Goal: Task Accomplishment & Management: Use online tool/utility

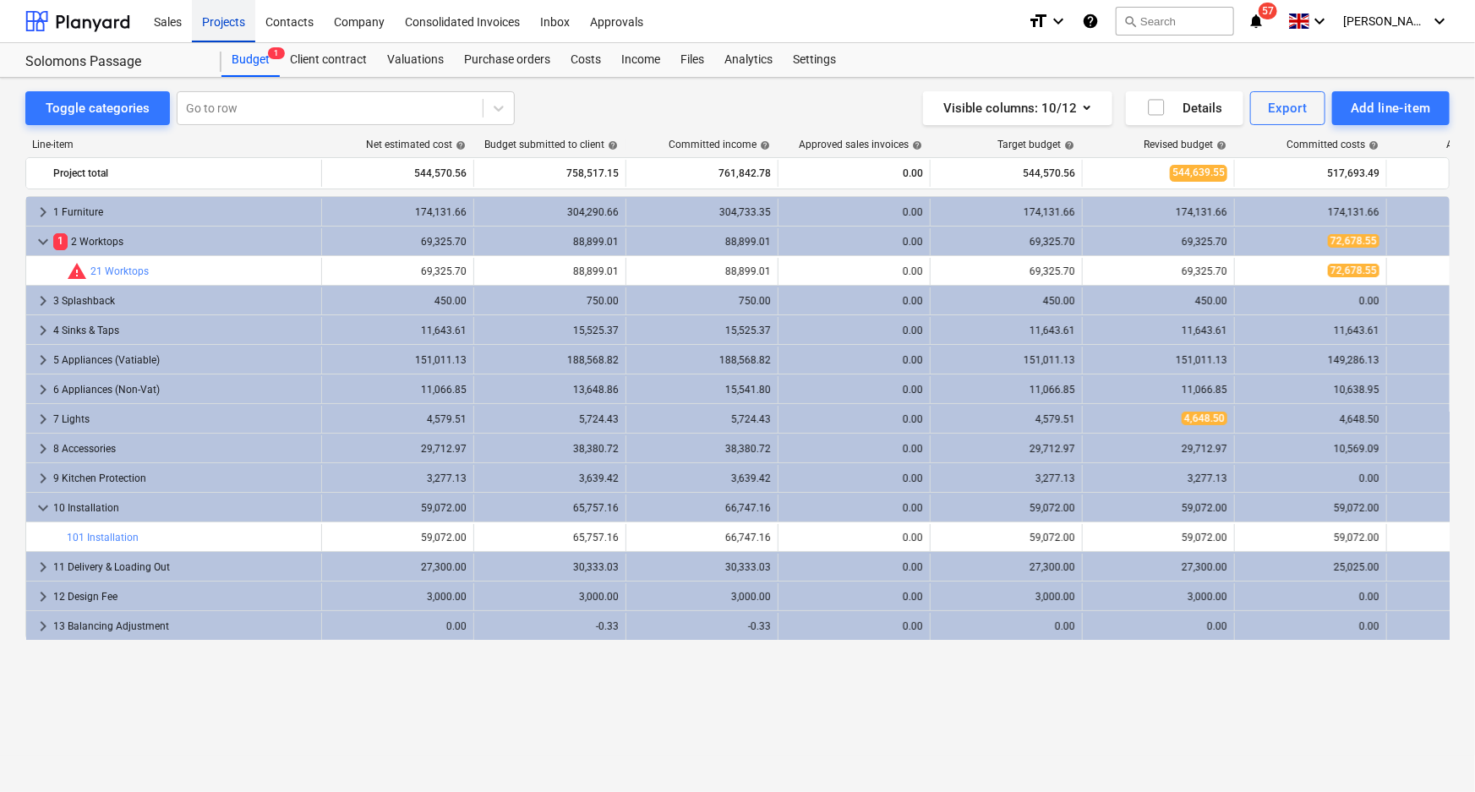
click at [232, 25] on div "Projects" at bounding box center [223, 20] width 63 height 43
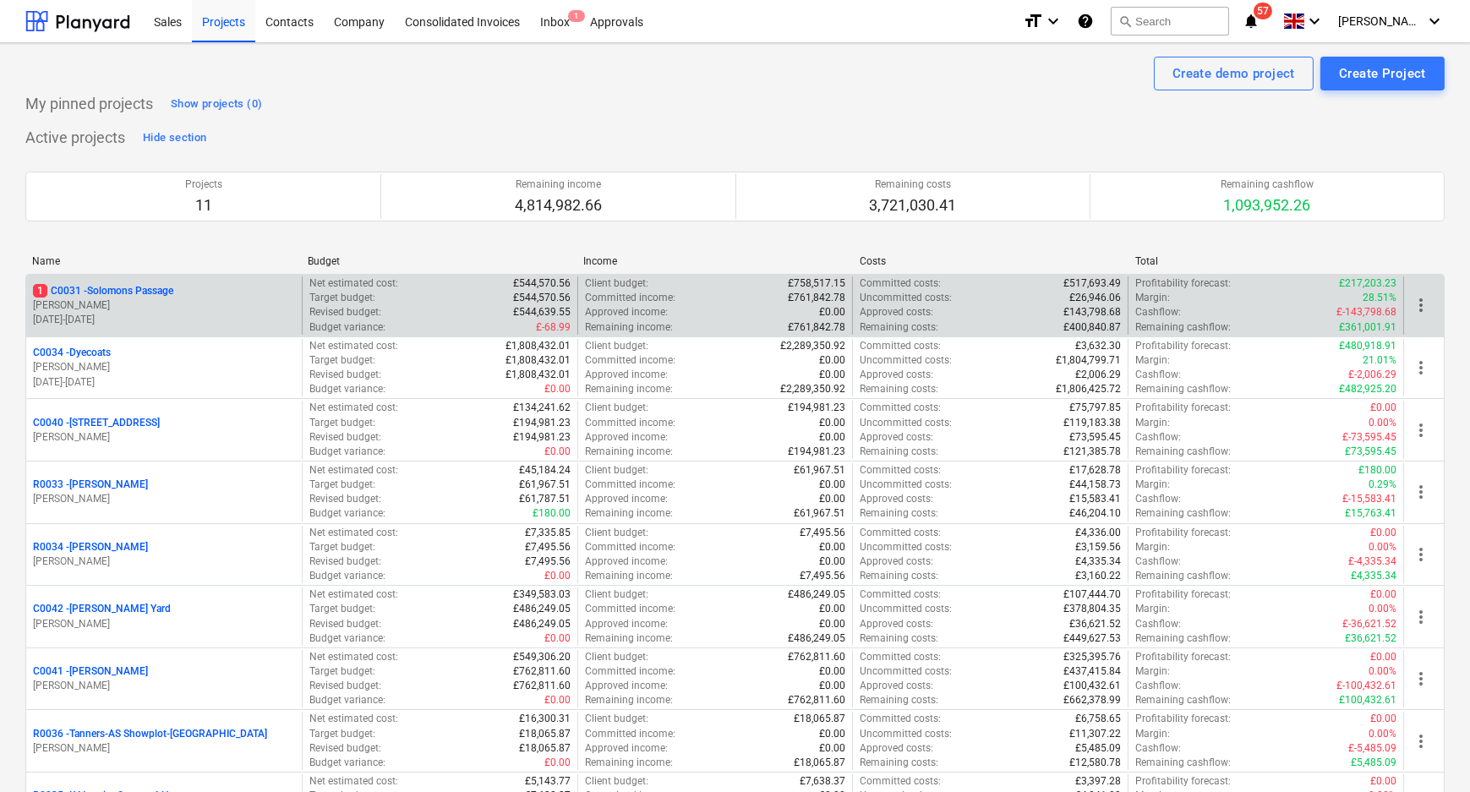
click at [110, 285] on p "1 C0031 - Solomons Passage" at bounding box center [103, 291] width 140 height 14
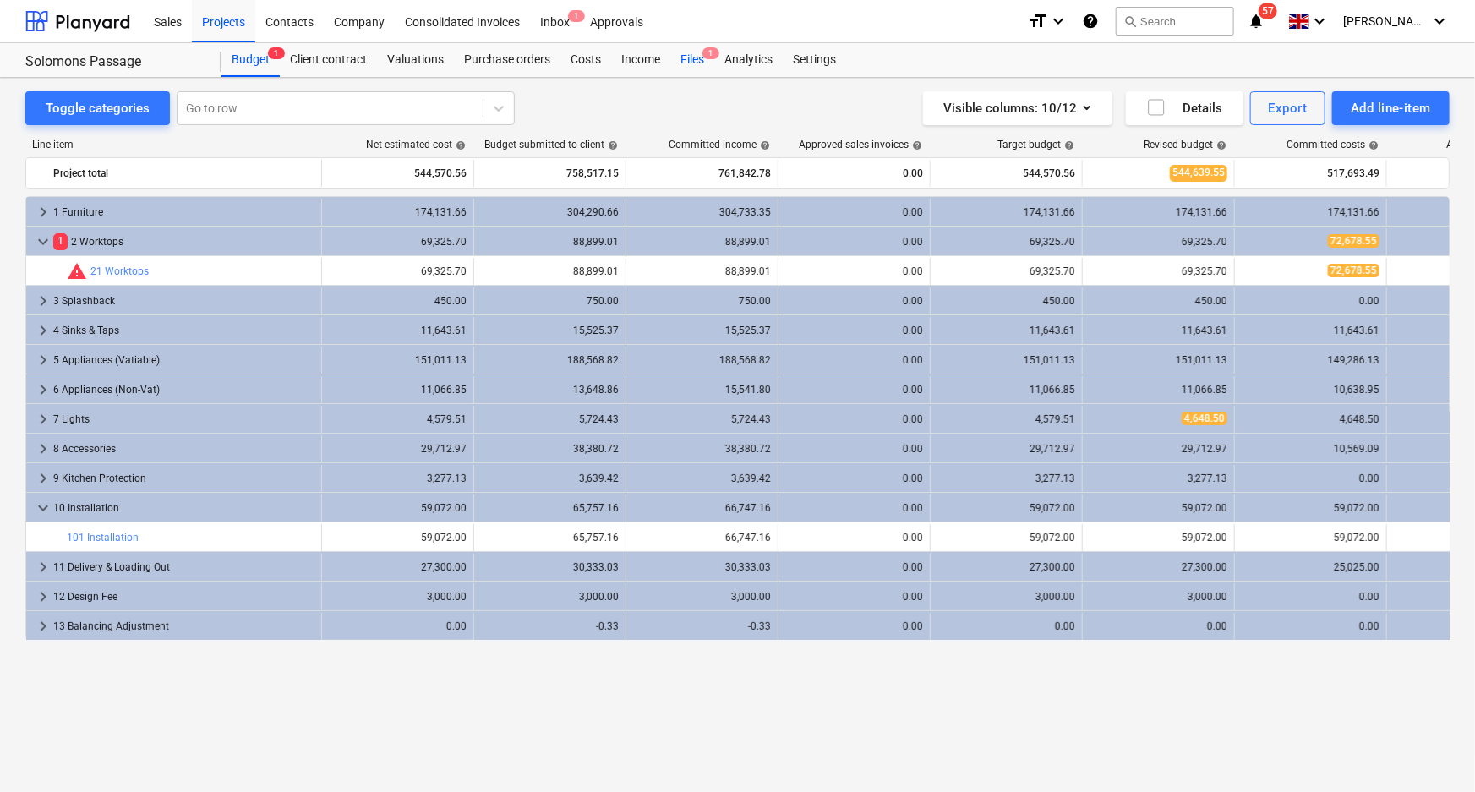
click at [681, 59] on div "Files 1" at bounding box center [692, 60] width 44 height 34
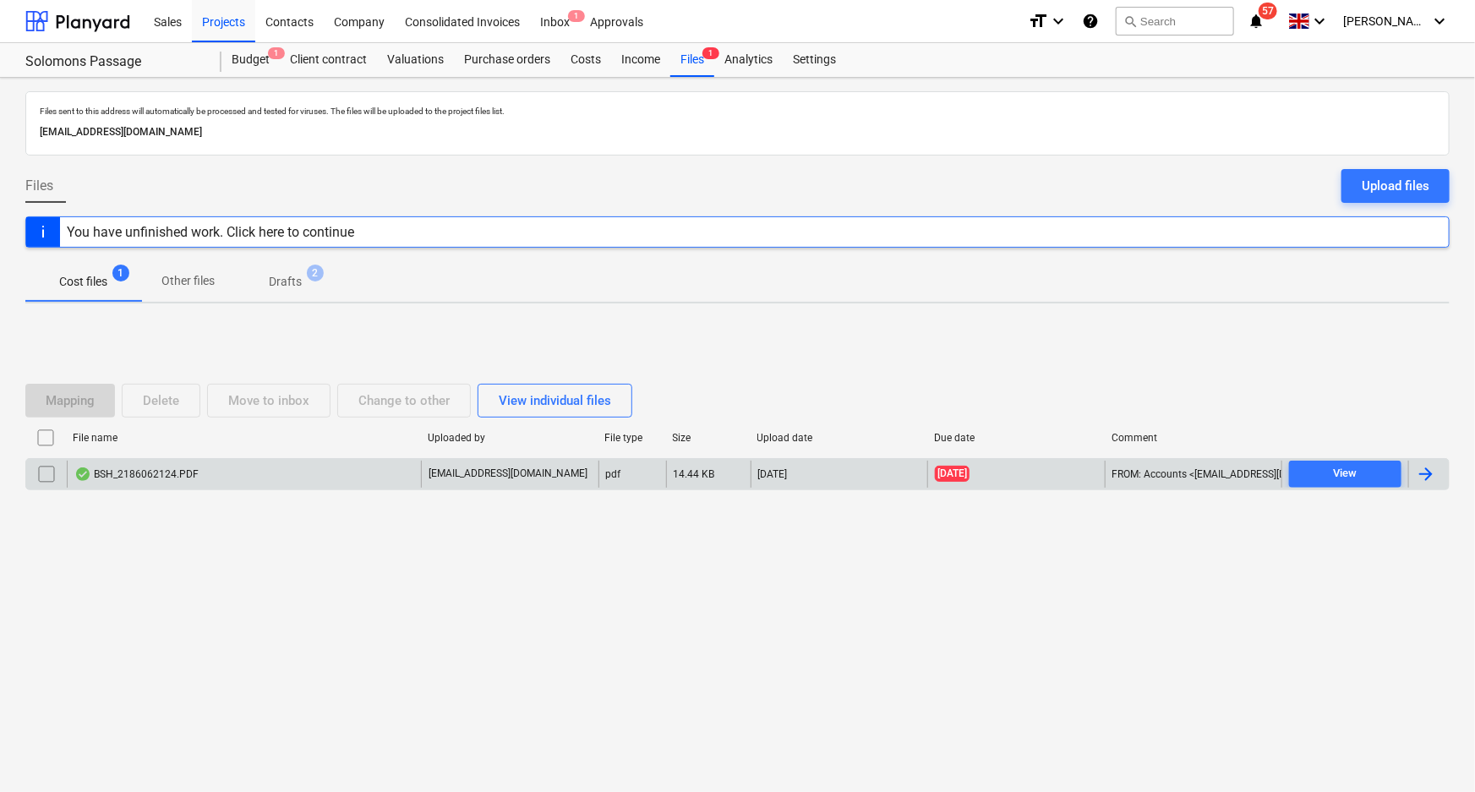
click at [342, 484] on div "BSH_2186062124.PDF" at bounding box center [244, 474] width 354 height 27
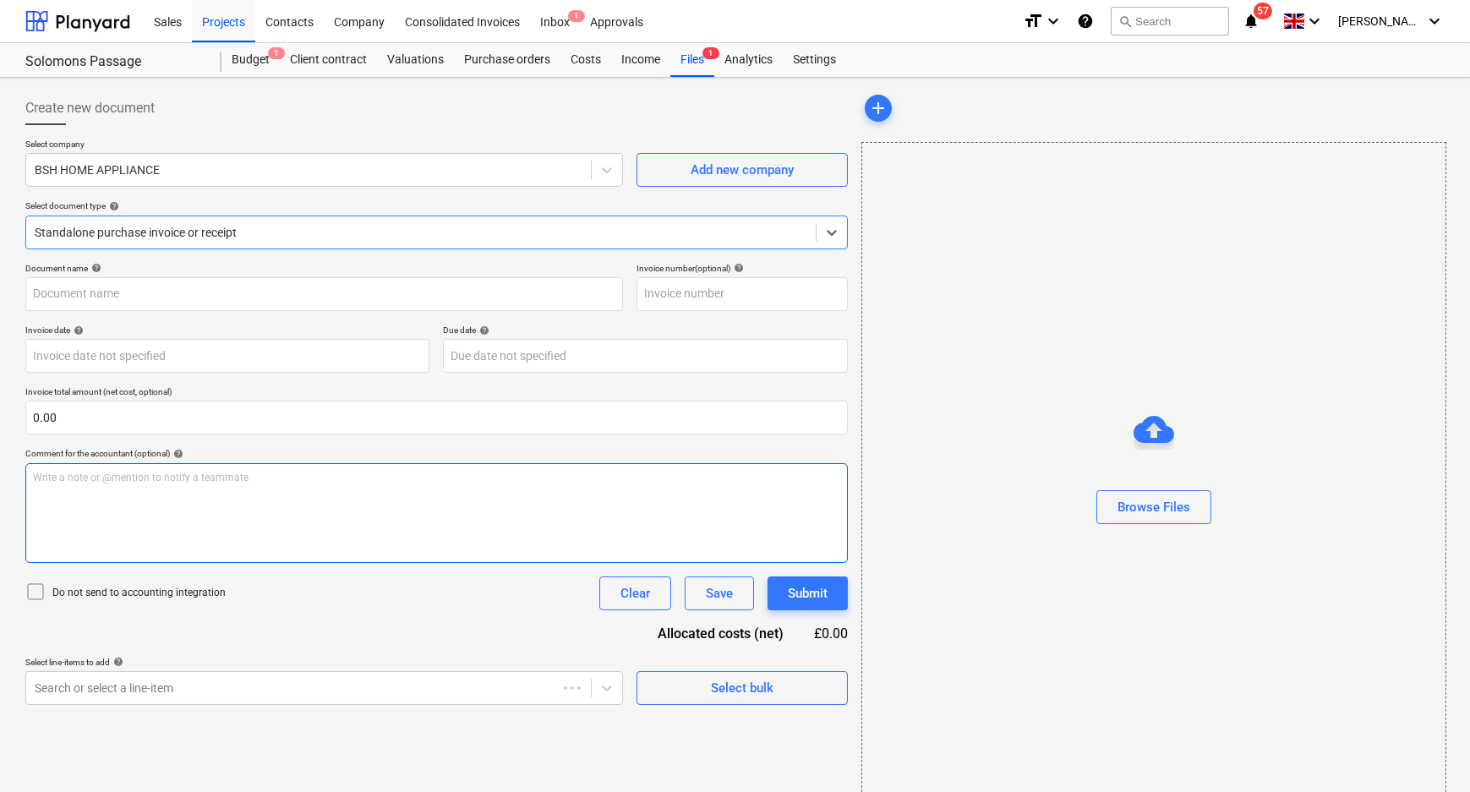
type input "2186062124"
type input "[DATE]"
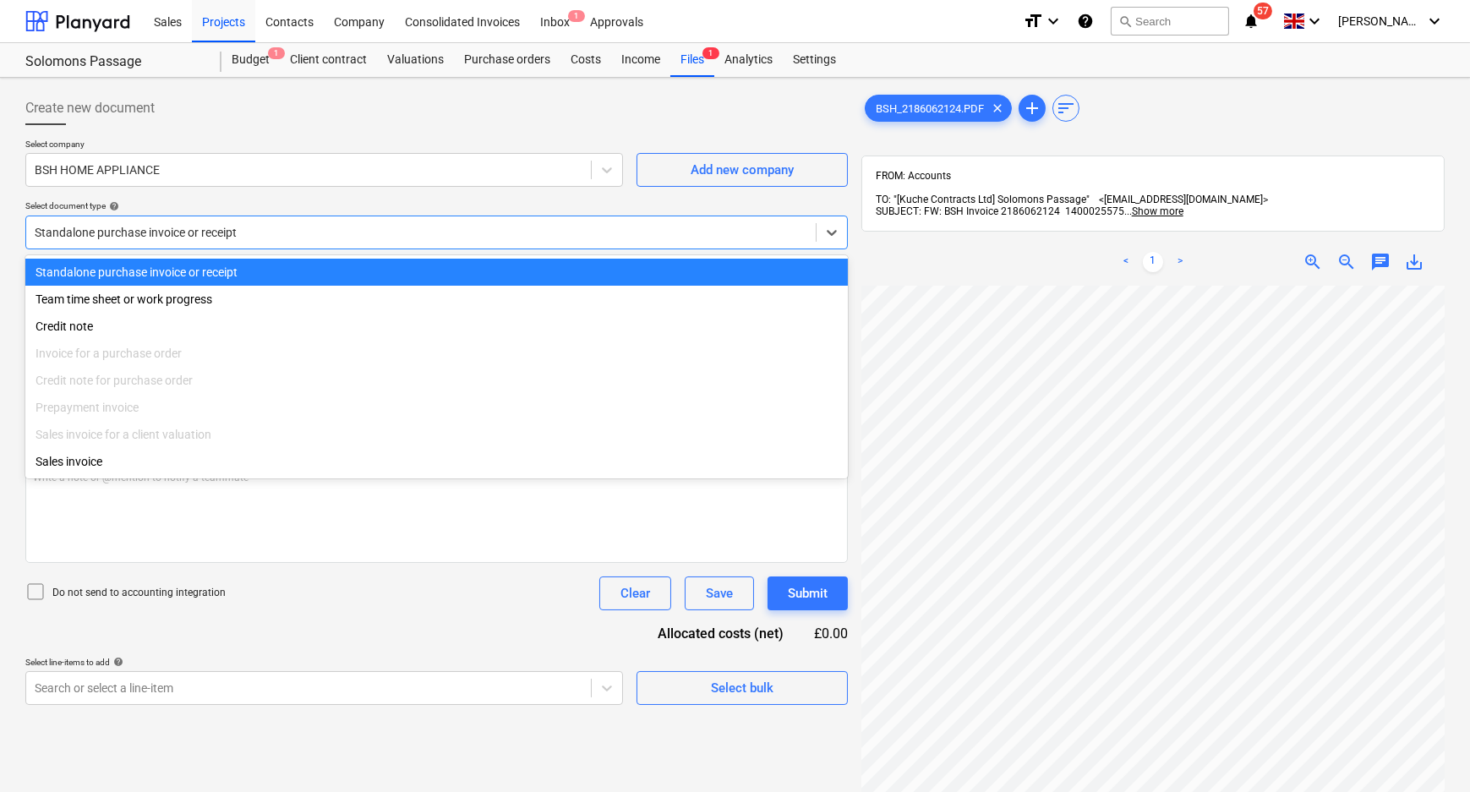
click at [365, 228] on div at bounding box center [421, 232] width 773 height 17
click at [276, 159] on div "BSH HOME APPLIANCE" at bounding box center [308, 170] width 565 height 24
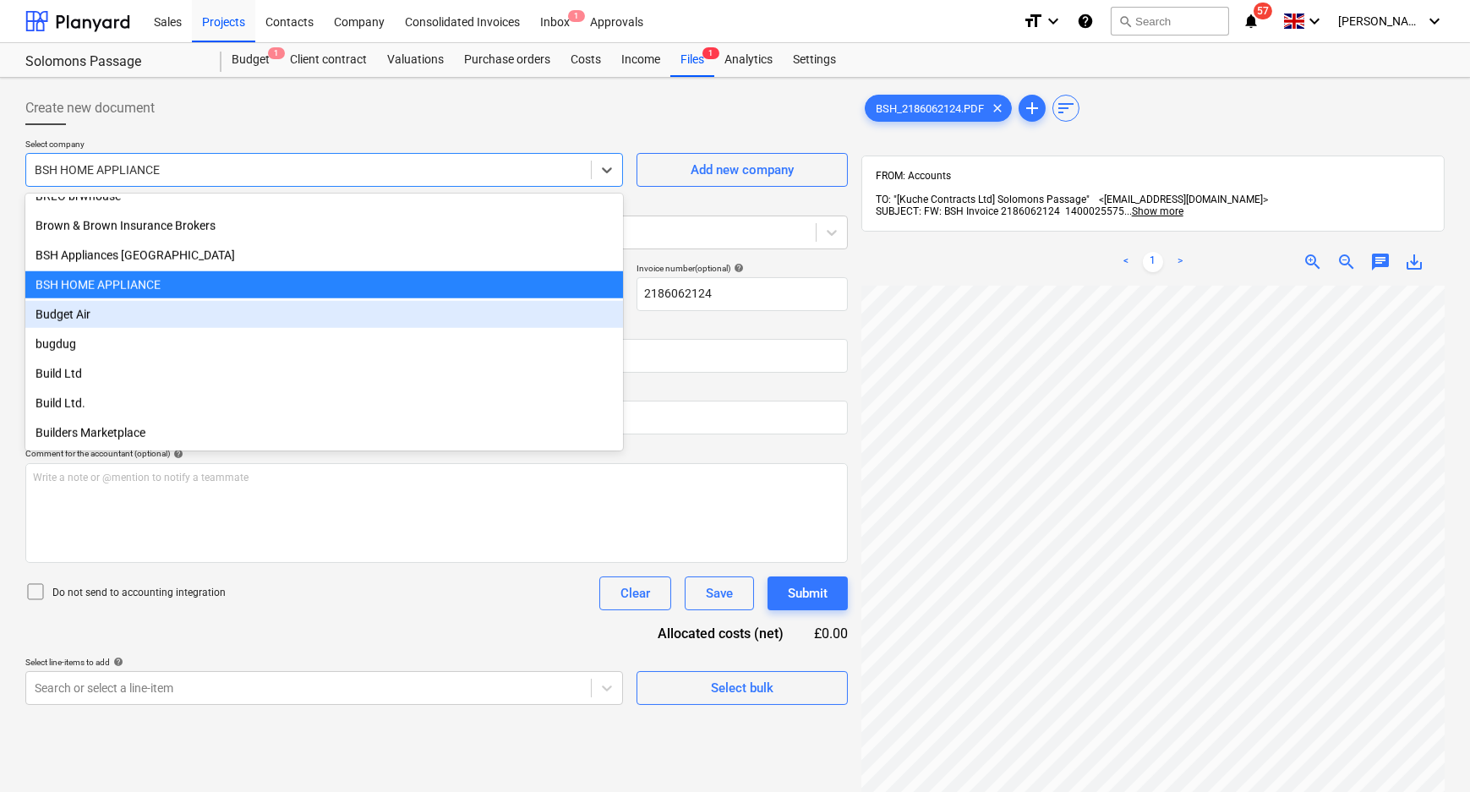
scroll to position [4403, 0]
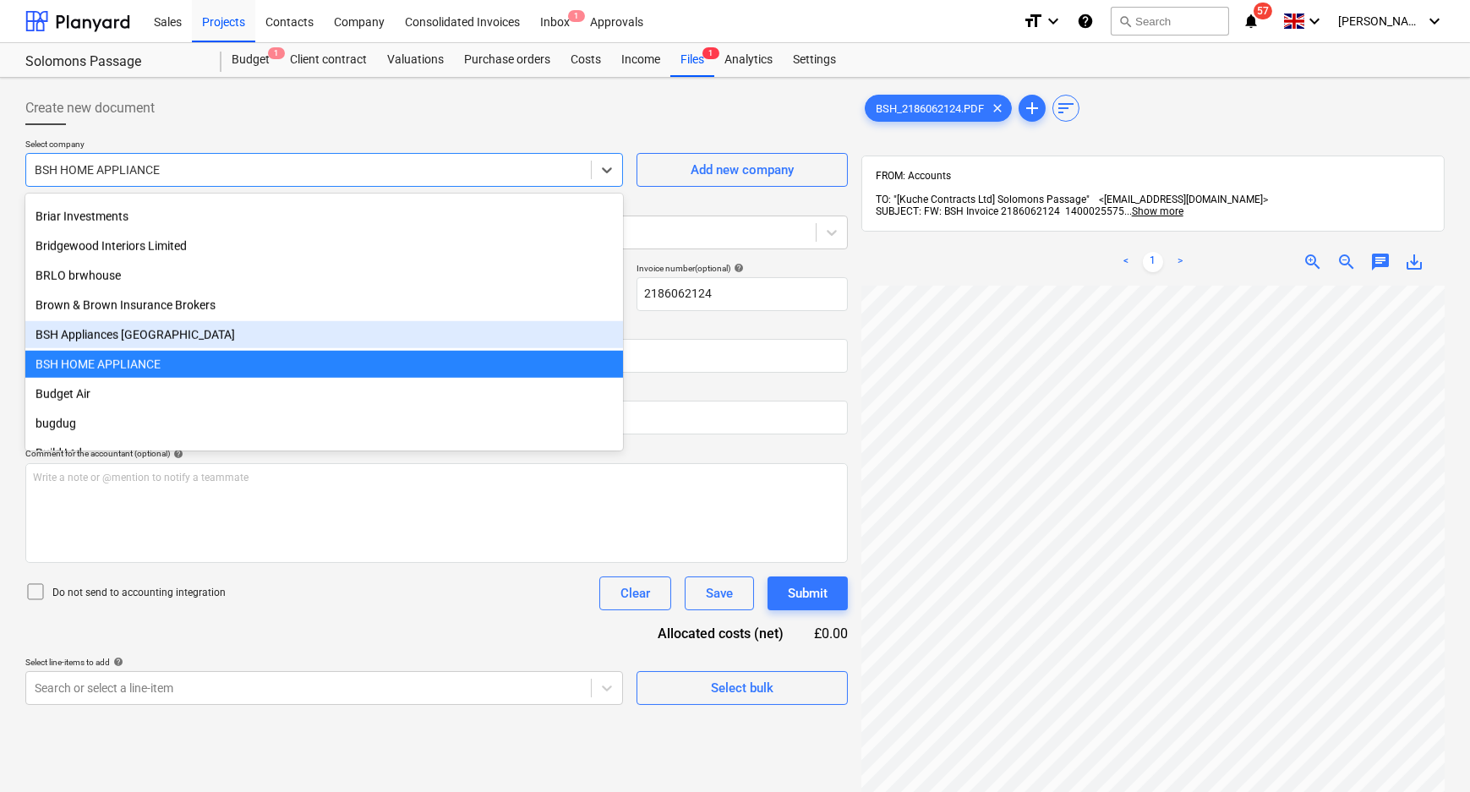
click at [245, 342] on div "BSH Appliances [GEOGRAPHIC_DATA]" at bounding box center [324, 334] width 598 height 27
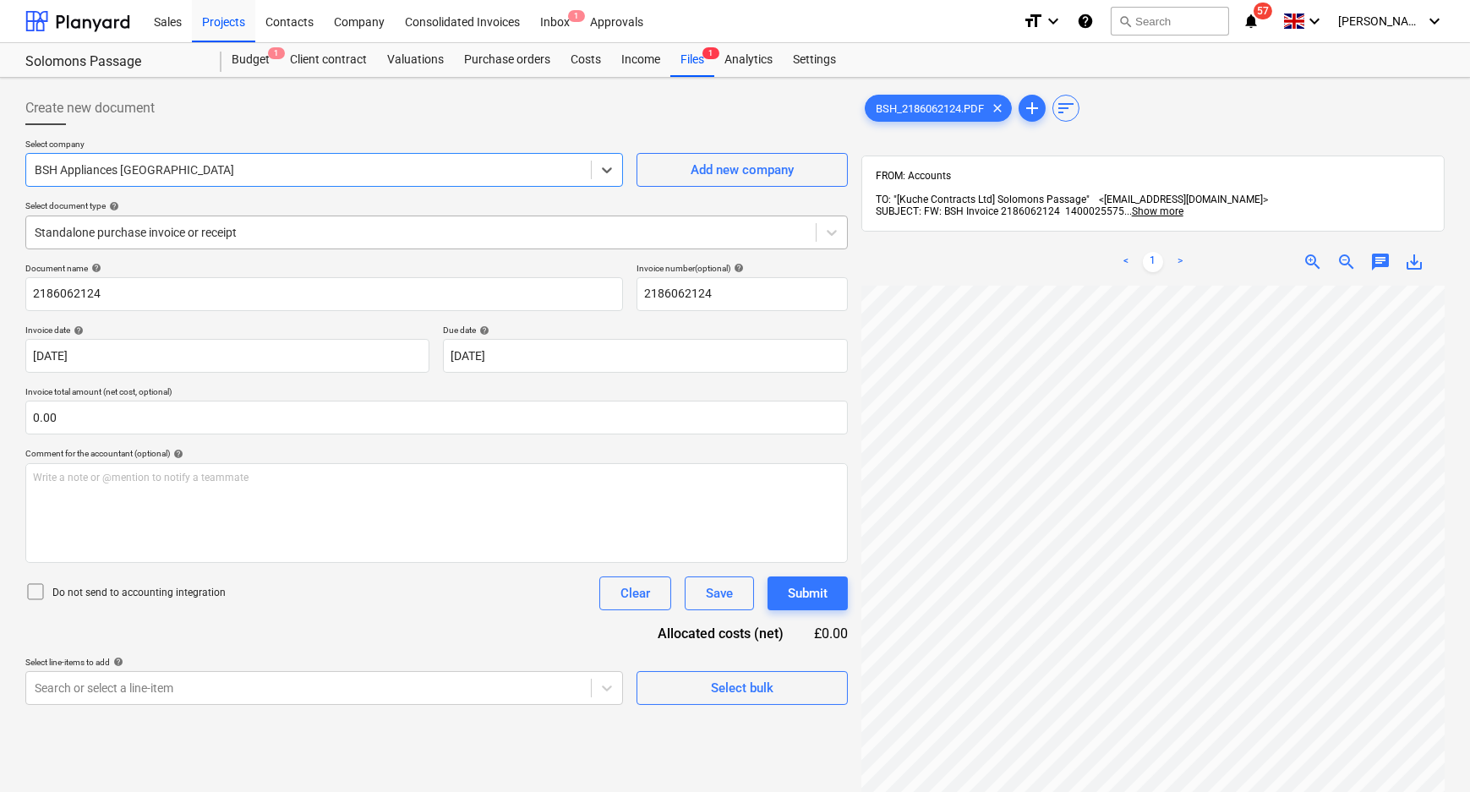
click at [210, 235] on div at bounding box center [421, 232] width 773 height 17
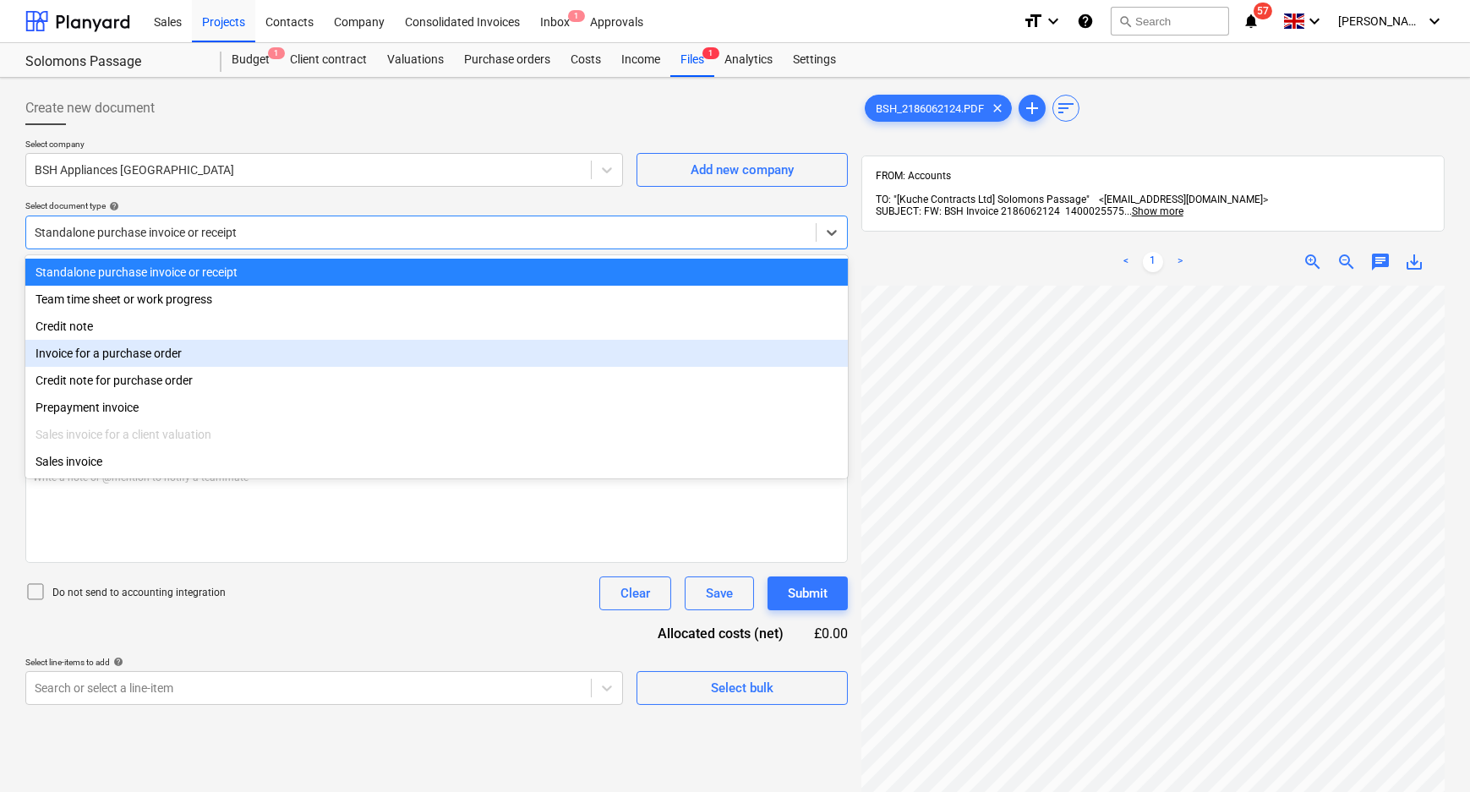
click at [177, 350] on div "Invoice for a purchase order" at bounding box center [436, 353] width 823 height 27
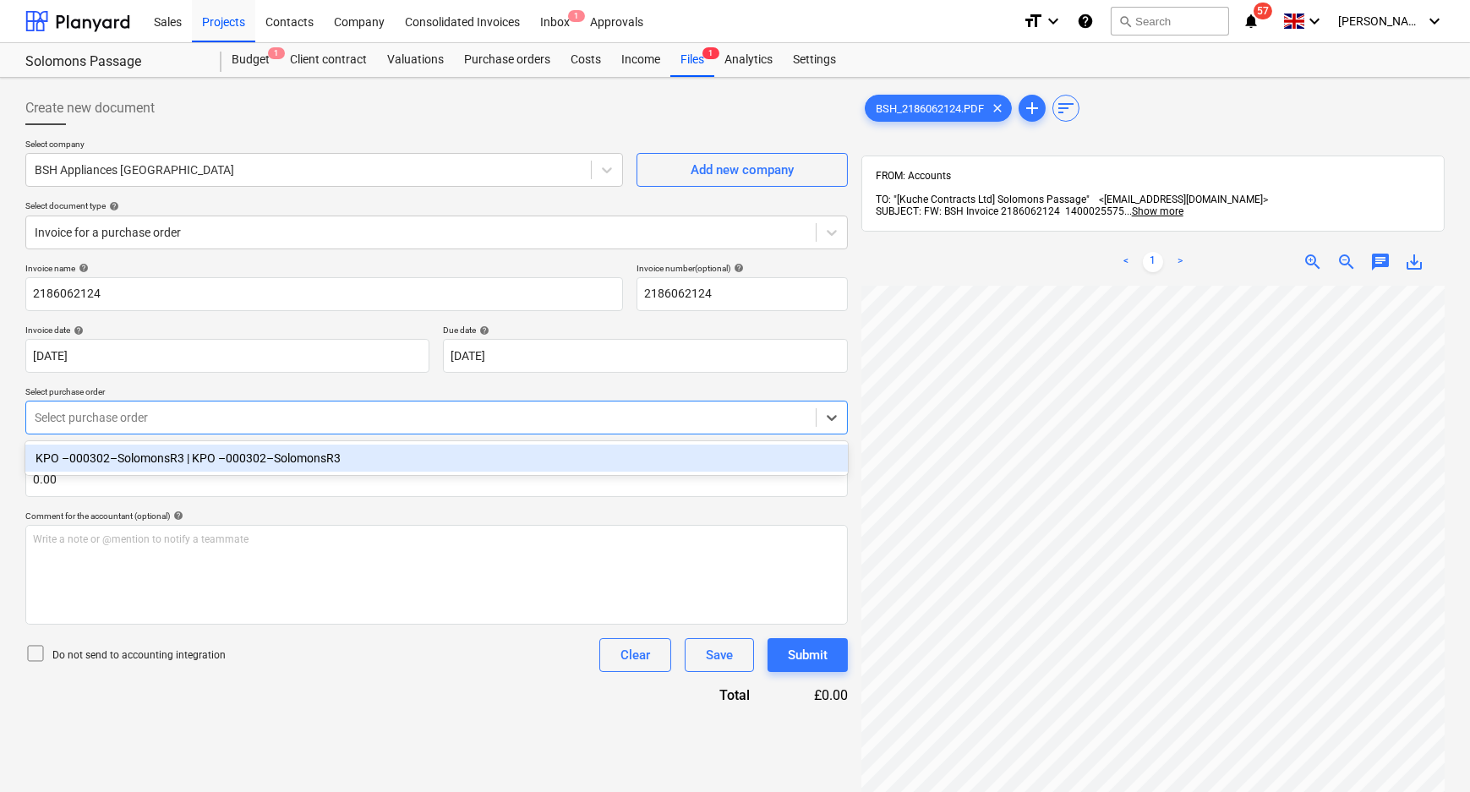
click at [184, 419] on div at bounding box center [421, 417] width 773 height 17
click at [191, 466] on div "KPO –000302–SolomonsR3 | KPO –000302–SolomonsR3" at bounding box center [436, 458] width 823 height 27
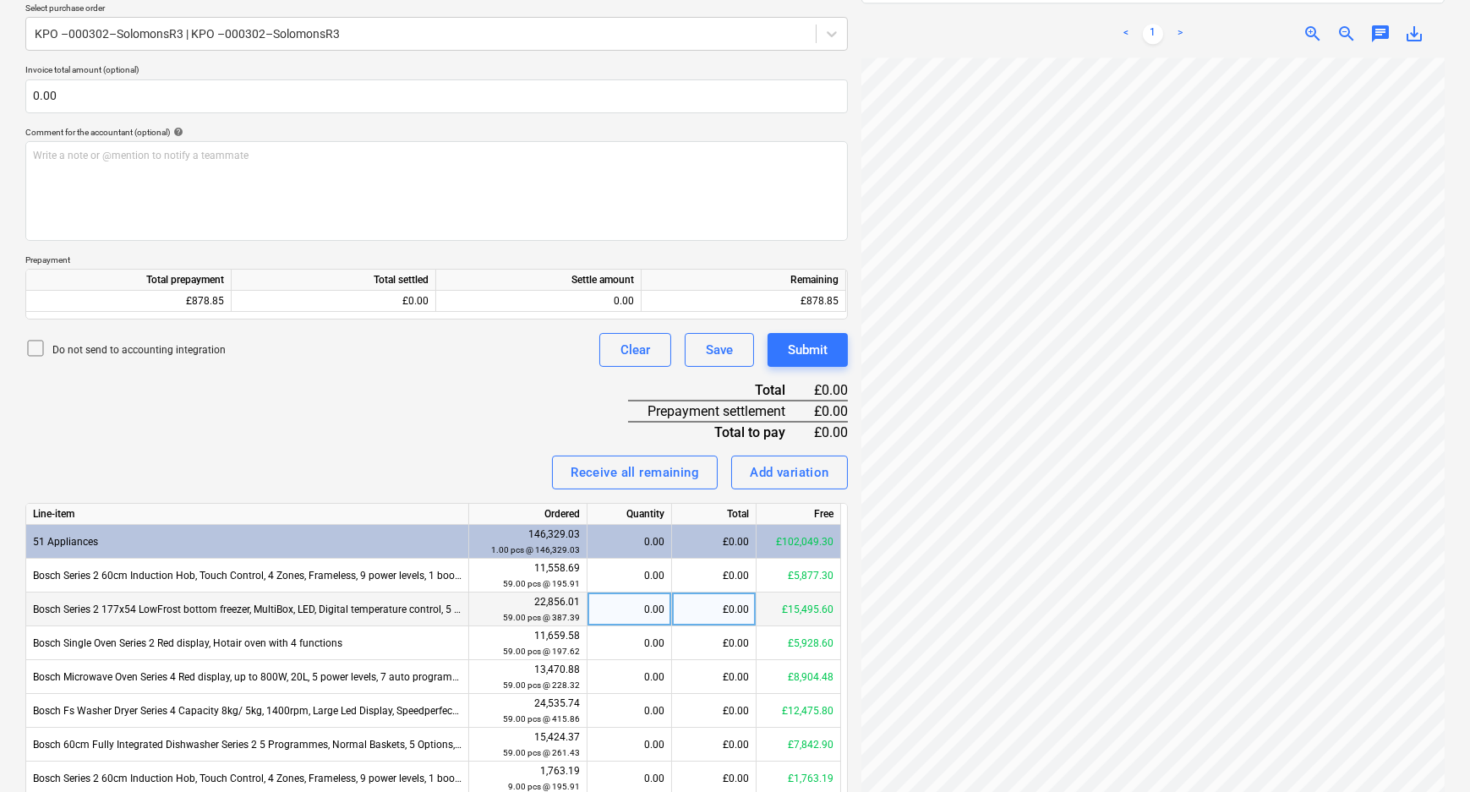
click at [608, 607] on div "0.00" at bounding box center [629, 610] width 70 height 34
type input "1"
click at [653, 603] on div "1.00" at bounding box center [629, 610] width 70 height 34
type input "2"
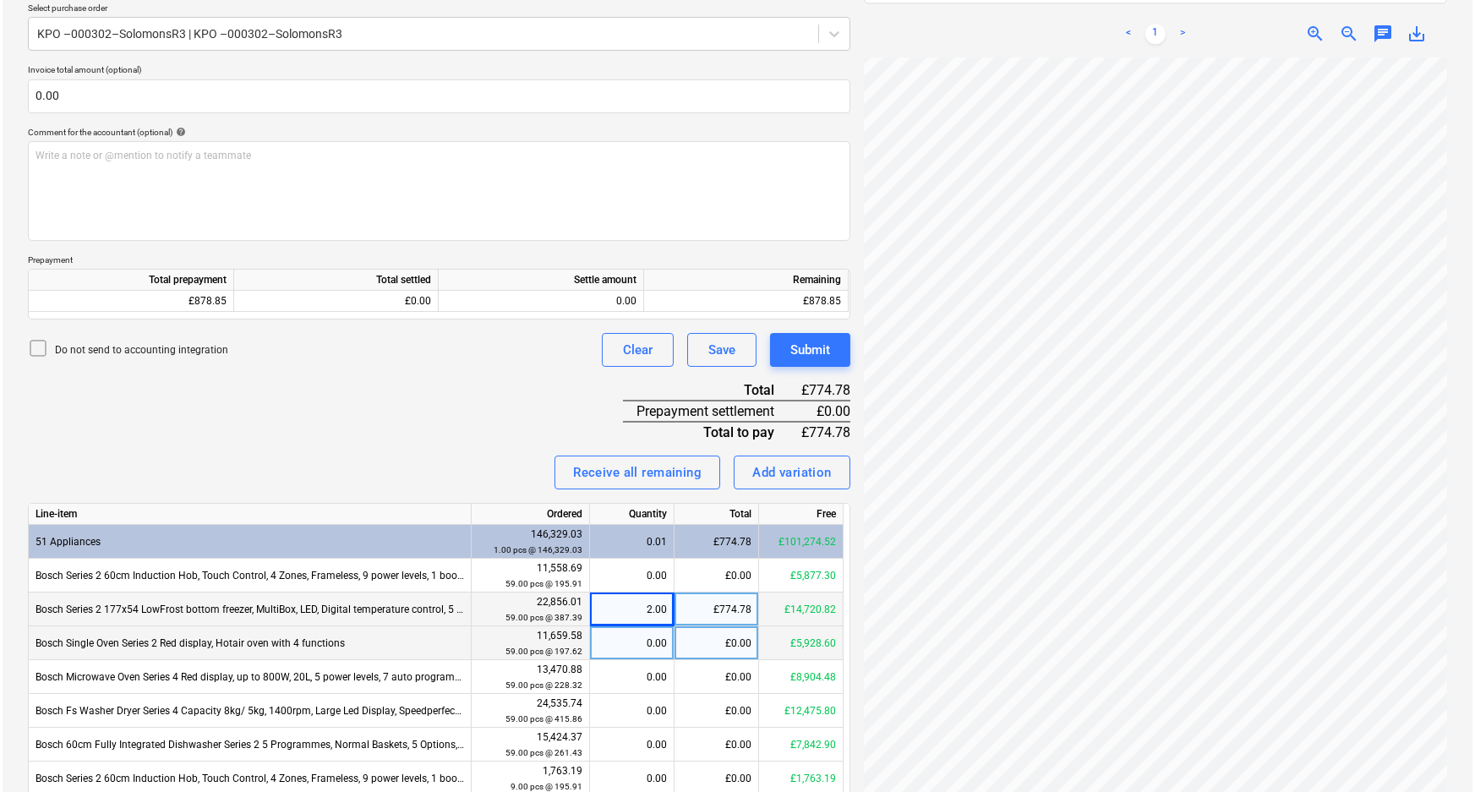
scroll to position [8, 180]
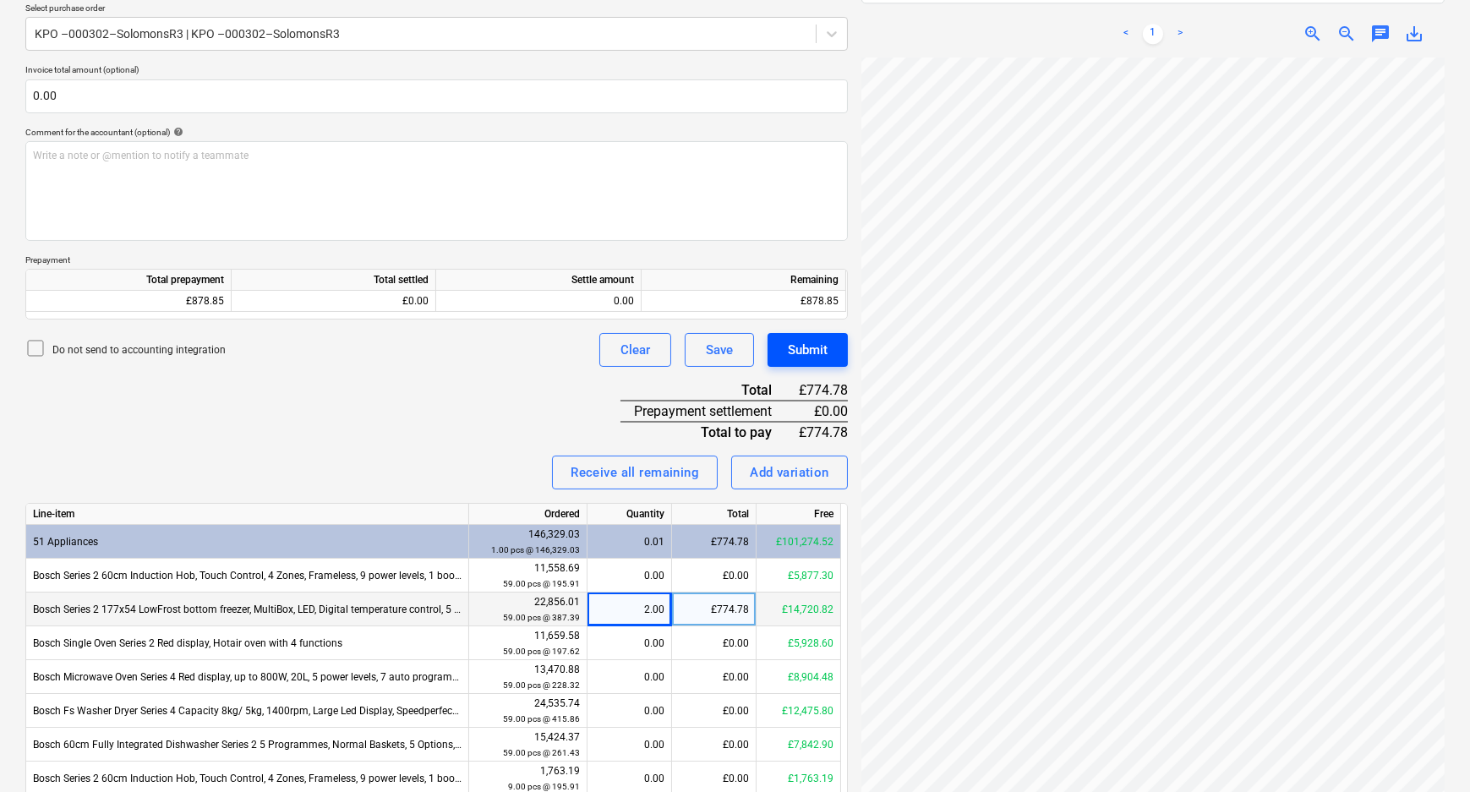
click at [814, 337] on button "Submit" at bounding box center [808, 350] width 80 height 34
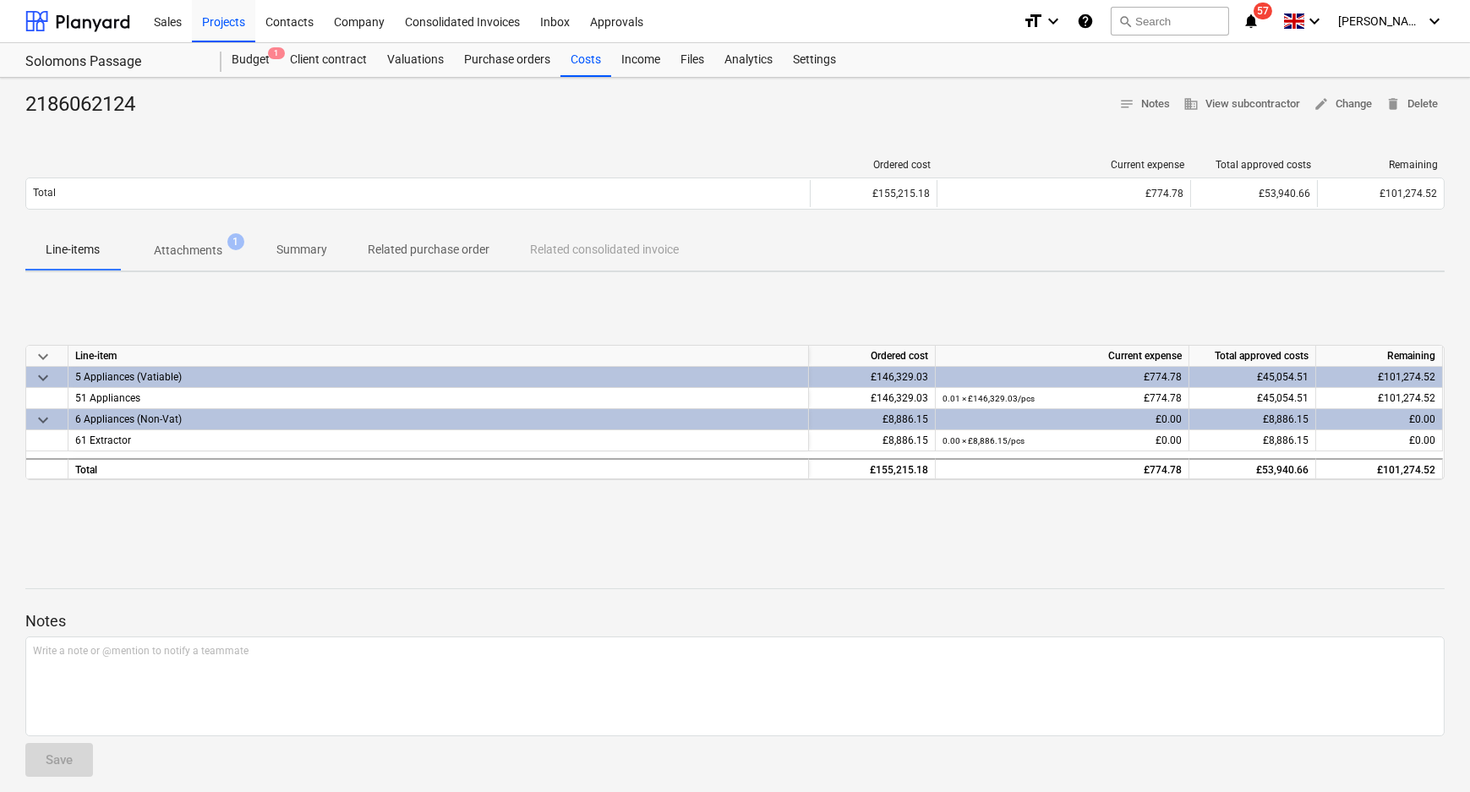
click at [193, 247] on p "Attachments" at bounding box center [188, 251] width 68 height 18
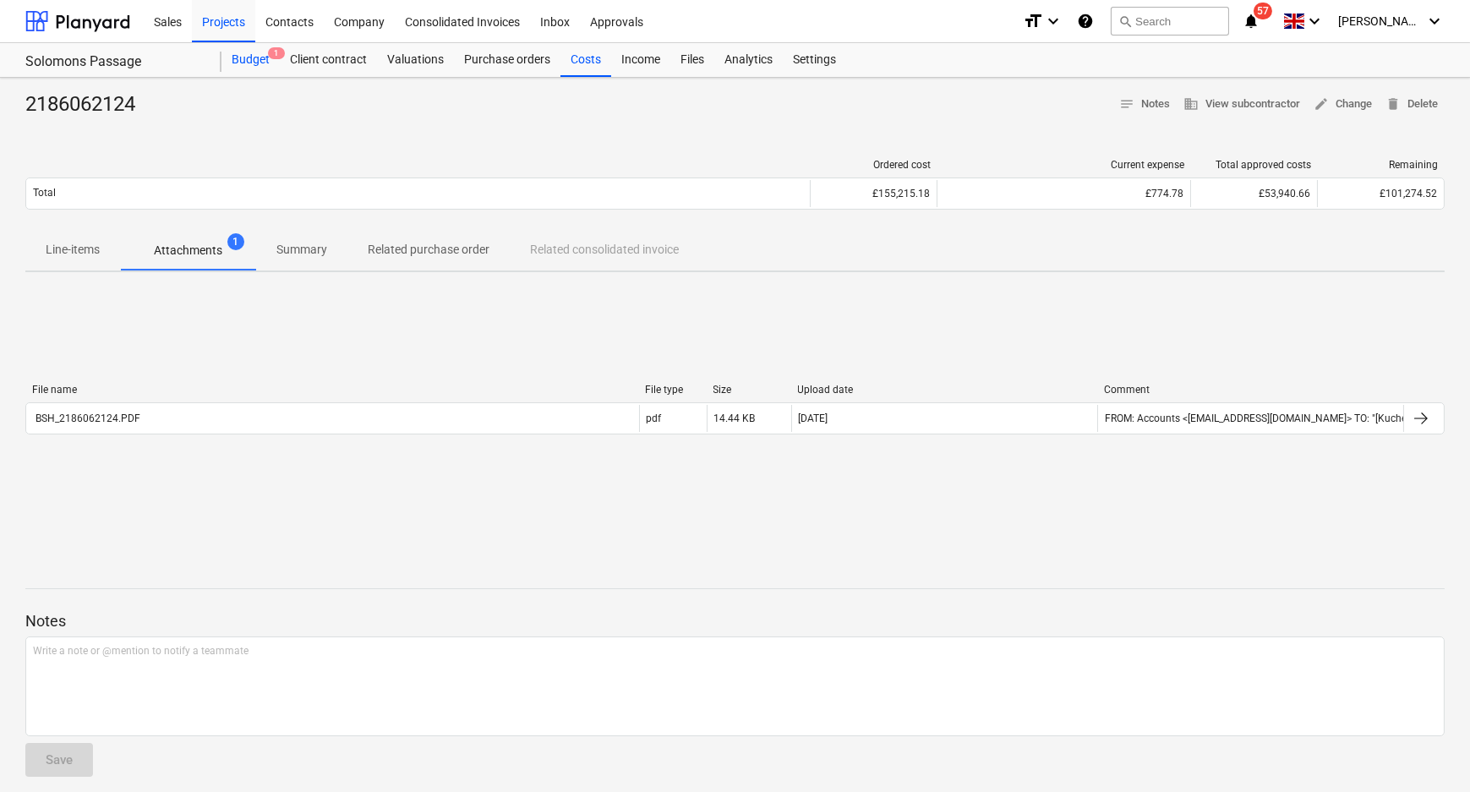
click at [249, 52] on div "Budget 1" at bounding box center [250, 60] width 58 height 34
